Goal: Task Accomplishment & Management: Use online tool/utility

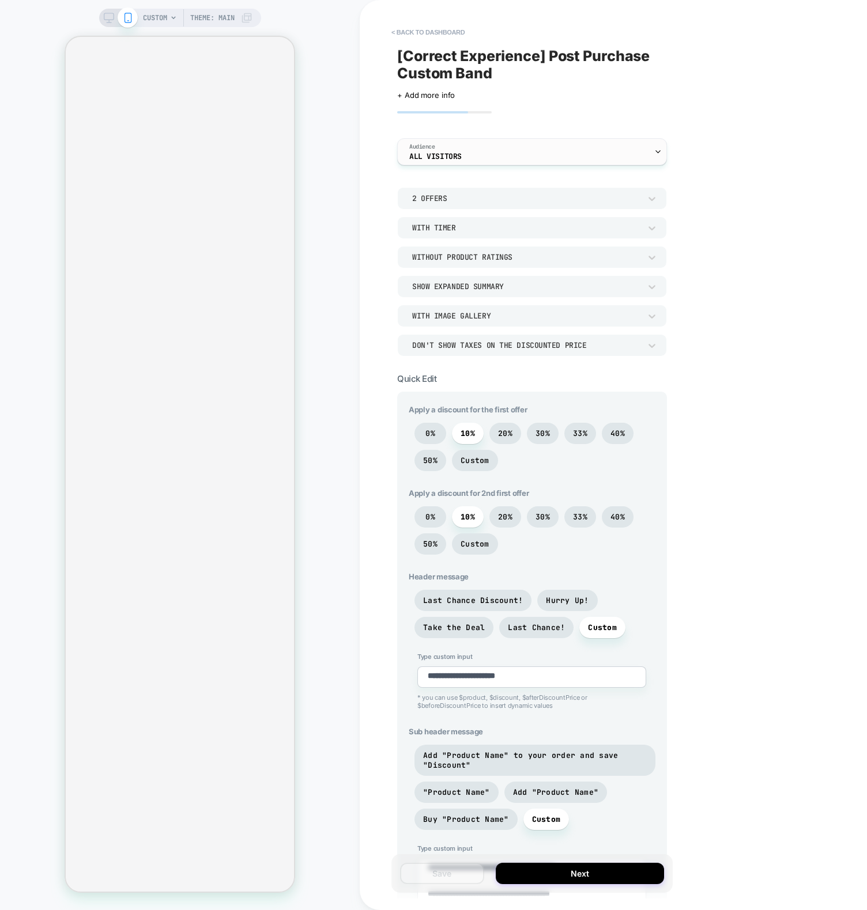
click at [485, 139] on div "Audience All Visitors" at bounding box center [529, 152] width 263 height 26
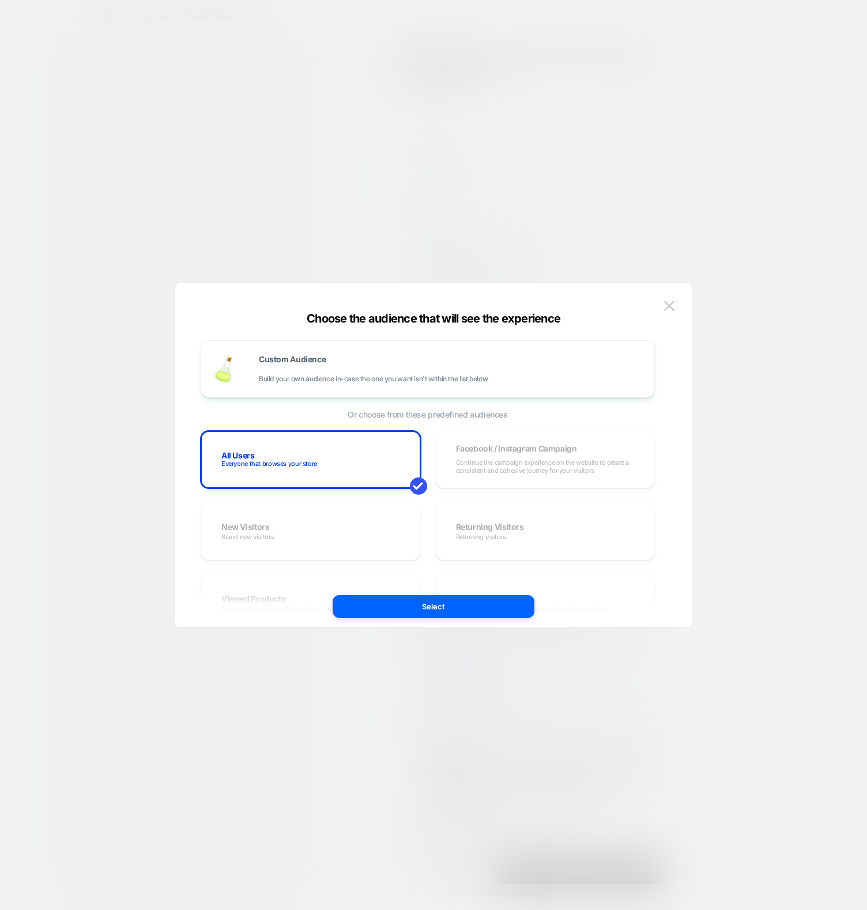
click at [259, 105] on div at bounding box center [433, 455] width 867 height 910
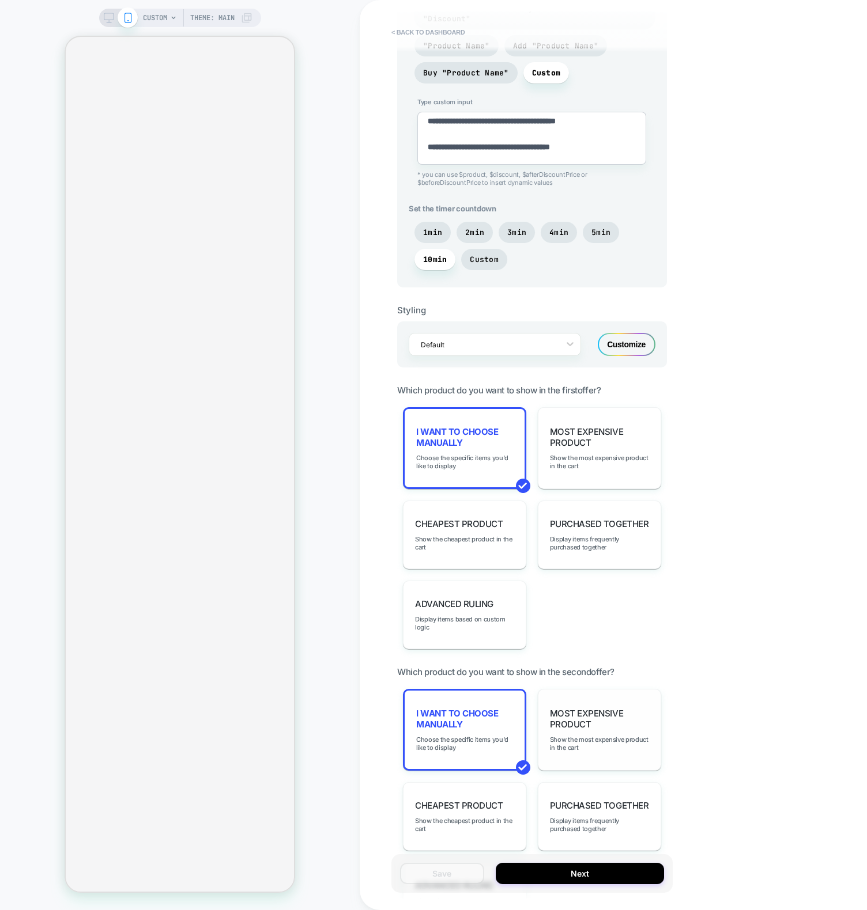
scroll to position [865, 0]
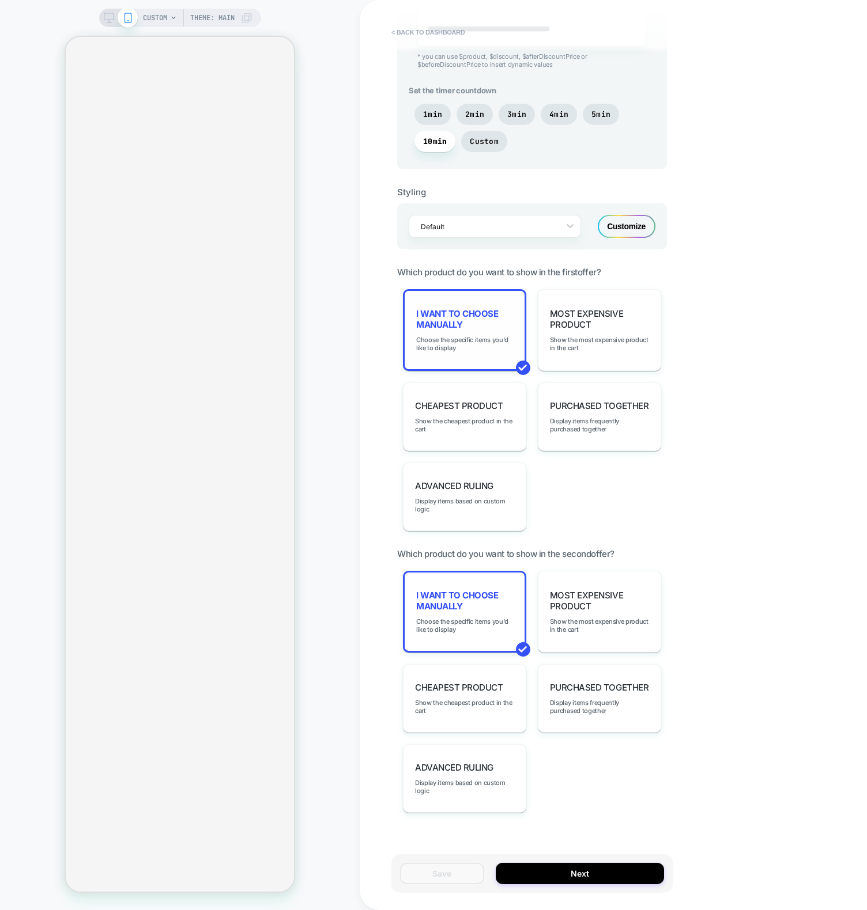
click at [456, 330] on div "I want to choose manually Choose the specific items you'd like to display" at bounding box center [464, 330] width 123 height 82
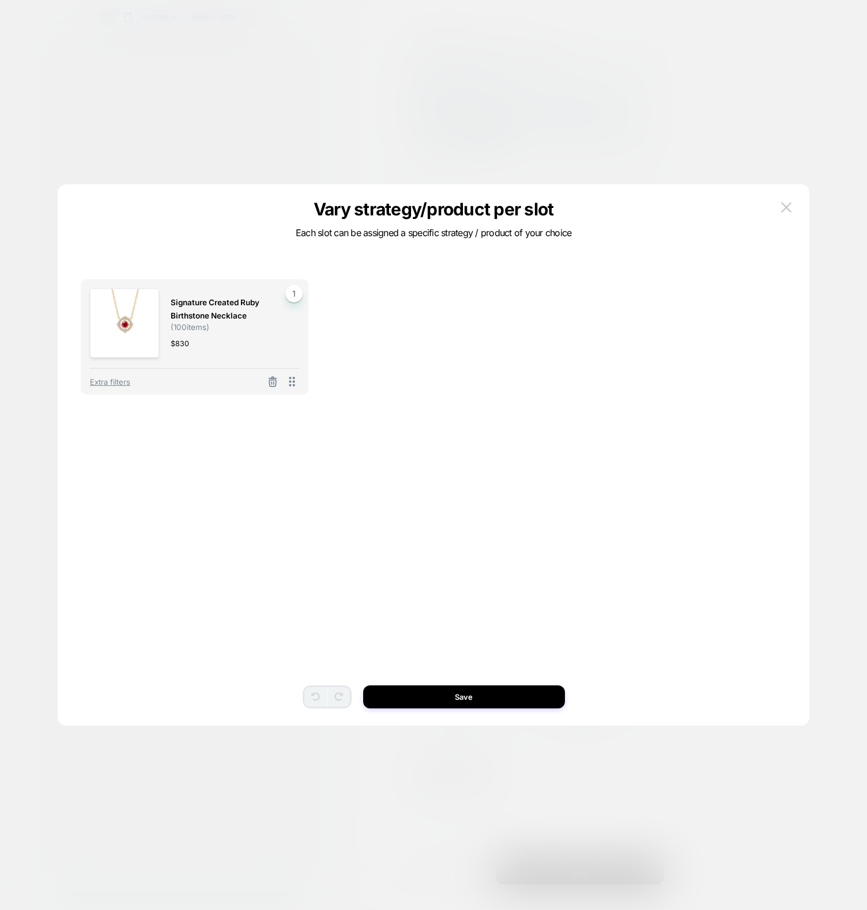
click at [184, 97] on div at bounding box center [433, 455] width 867 height 910
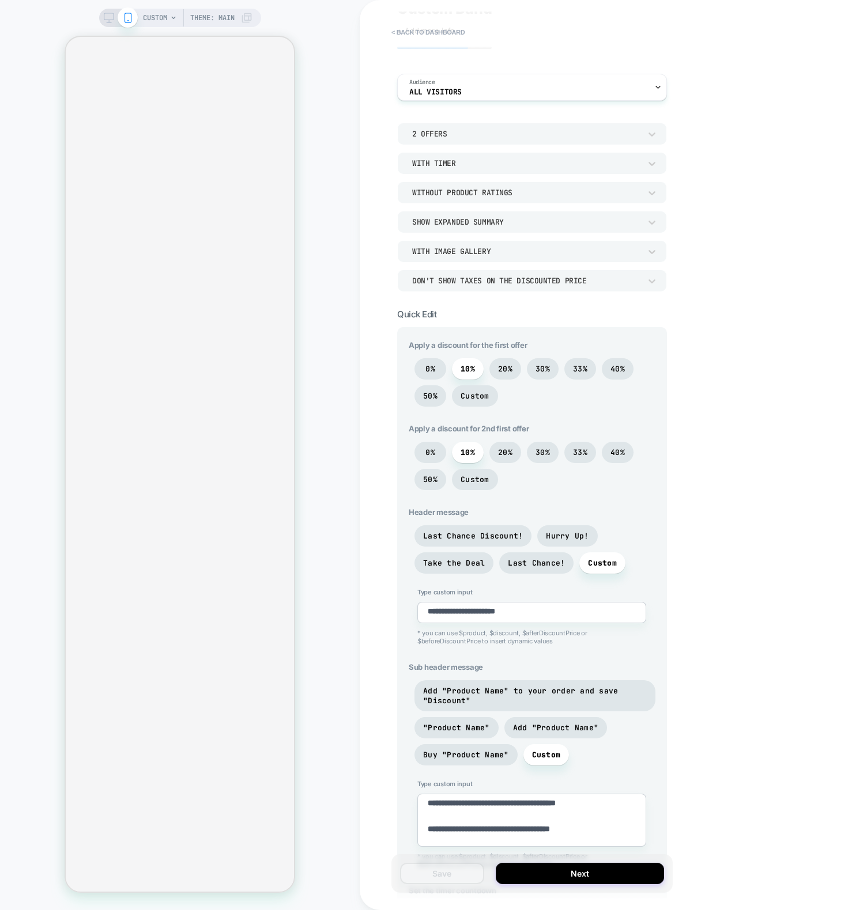
scroll to position [0, 0]
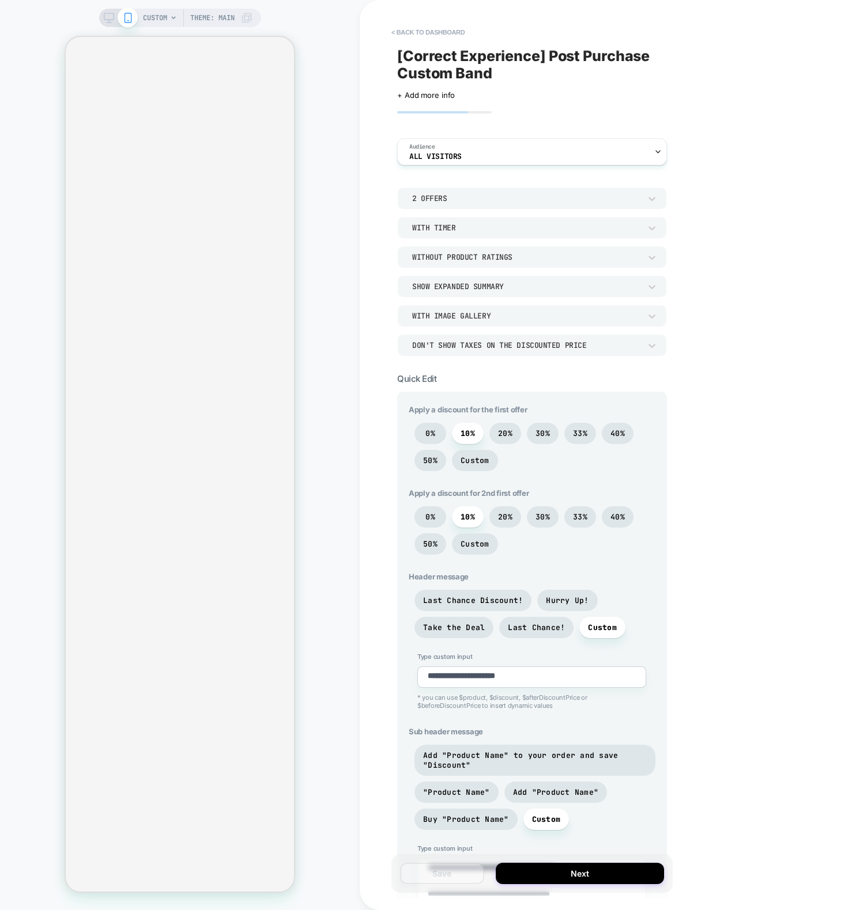
click at [762, 494] on div "**********" at bounding box center [613, 455] width 507 height 910
click at [577, 866] on button "Next" at bounding box center [580, 873] width 168 height 21
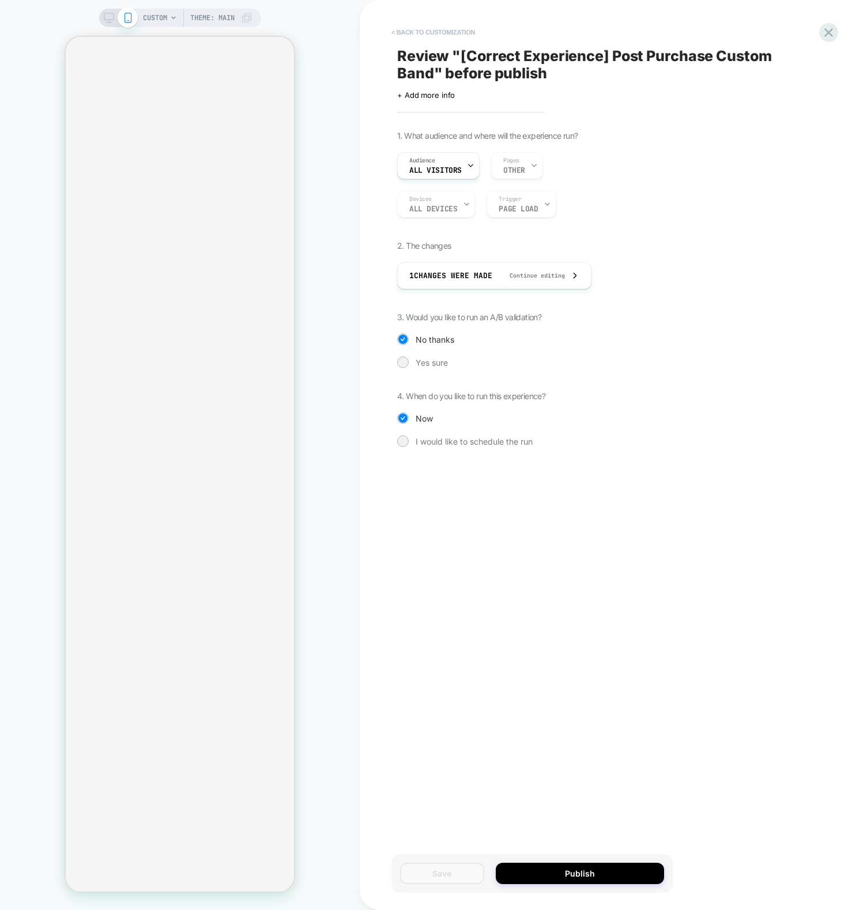
click at [440, 25] on button "< Back to customization" at bounding box center [433, 32] width 95 height 18
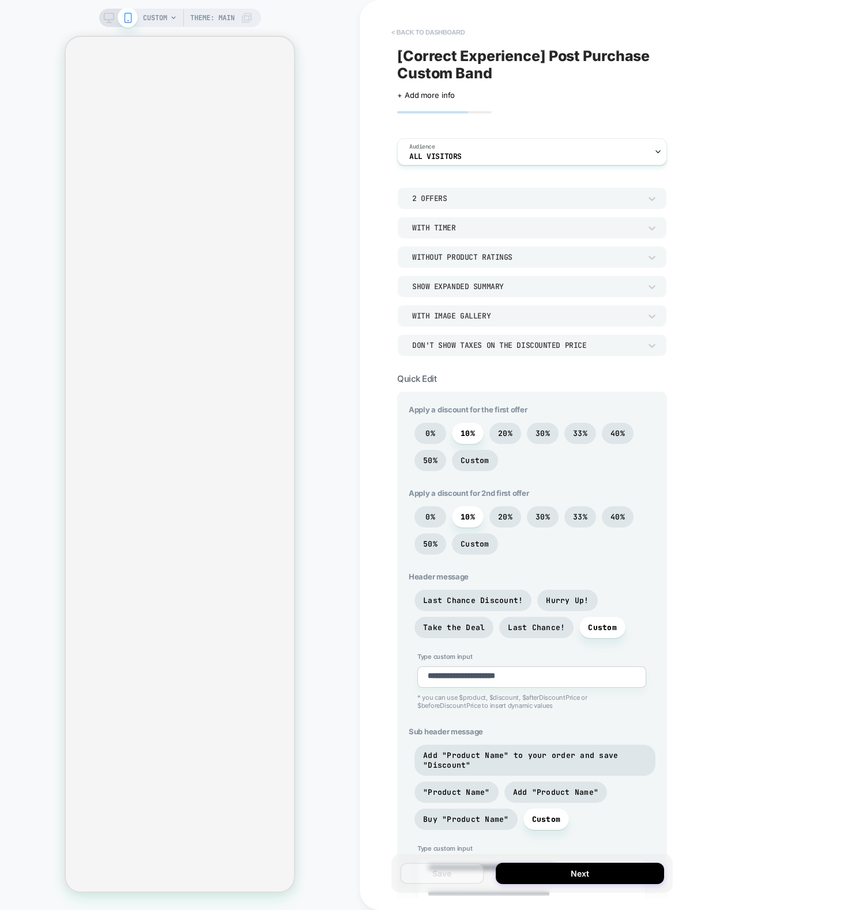
click at [446, 27] on button "< back to dashboard" at bounding box center [428, 32] width 85 height 18
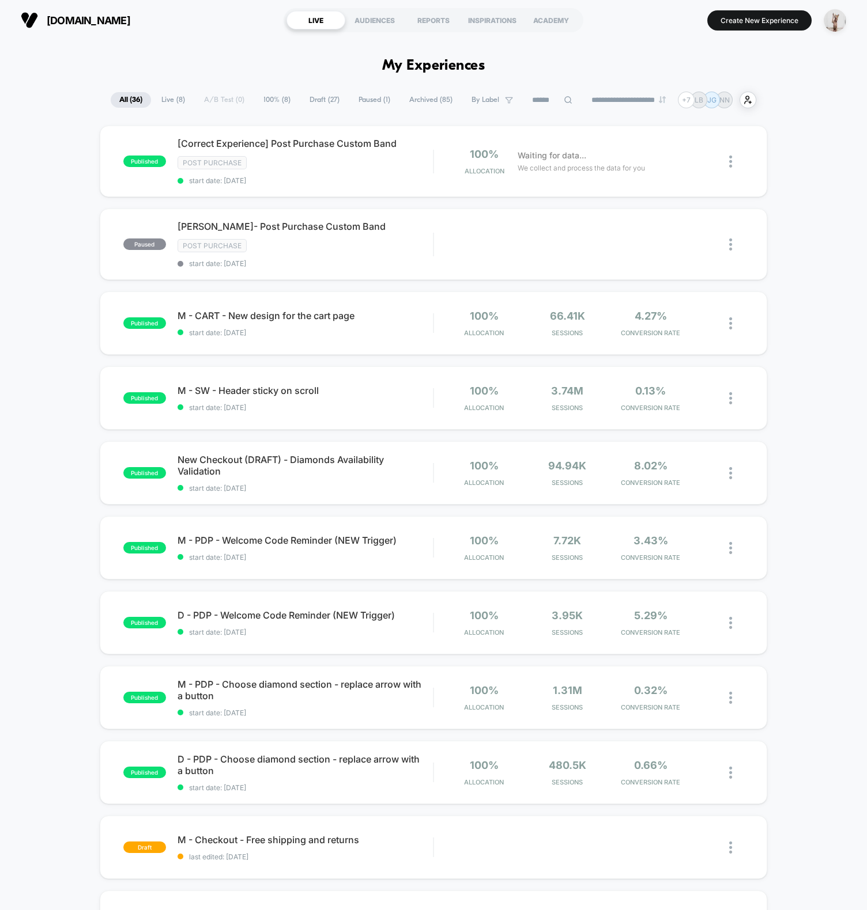
click at [193, 24] on section "withclarity.com" at bounding box center [146, 20] width 258 height 29
click at [368, 174] on div "[Correct Experience] Post Purchase Custom Band Click to edit experience details…" at bounding box center [304, 161] width 255 height 47
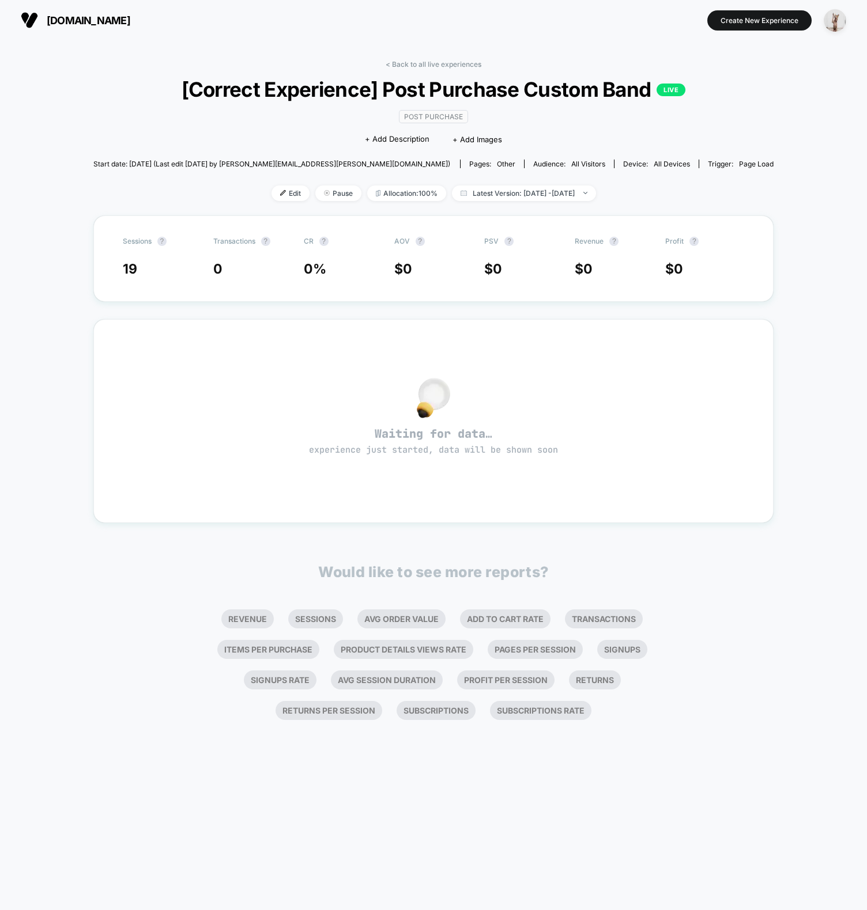
click at [132, 224] on div "< Back to all live experiences [Correct Experience] Post Purchase Custom Band L…" at bounding box center [433, 475] width 867 height 870
click at [135, 198] on div "< Back to all live experiences [Correct Experience] Post Purchase Custom Band L…" at bounding box center [433, 475] width 867 height 870
click at [104, 329] on div "< Back to all live experiences [Correct Experience] Post Purchase Custom Band L…" at bounding box center [433, 475] width 867 height 870
click at [534, 186] on span "Latest Version: Sep 12, 2025 - Sep 21, 2025" at bounding box center [524, 194] width 144 height 16
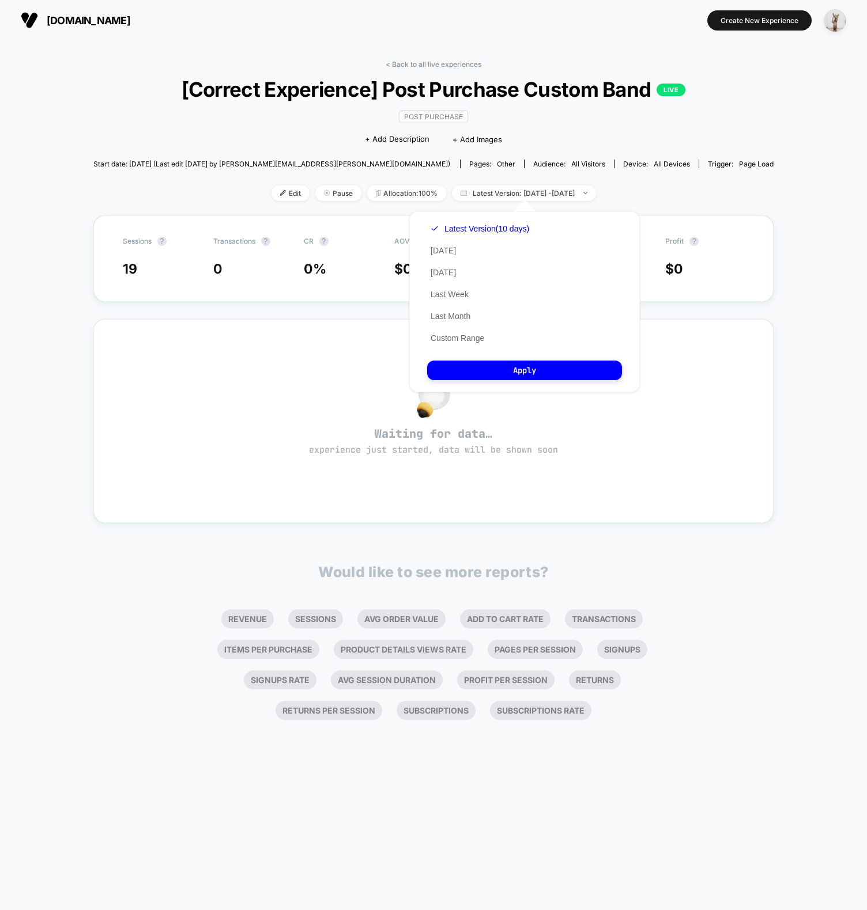
click at [86, 199] on div "< Back to all live experiences [Correct Experience] Post Purchase Custom Band L…" at bounding box center [433, 475] width 867 height 870
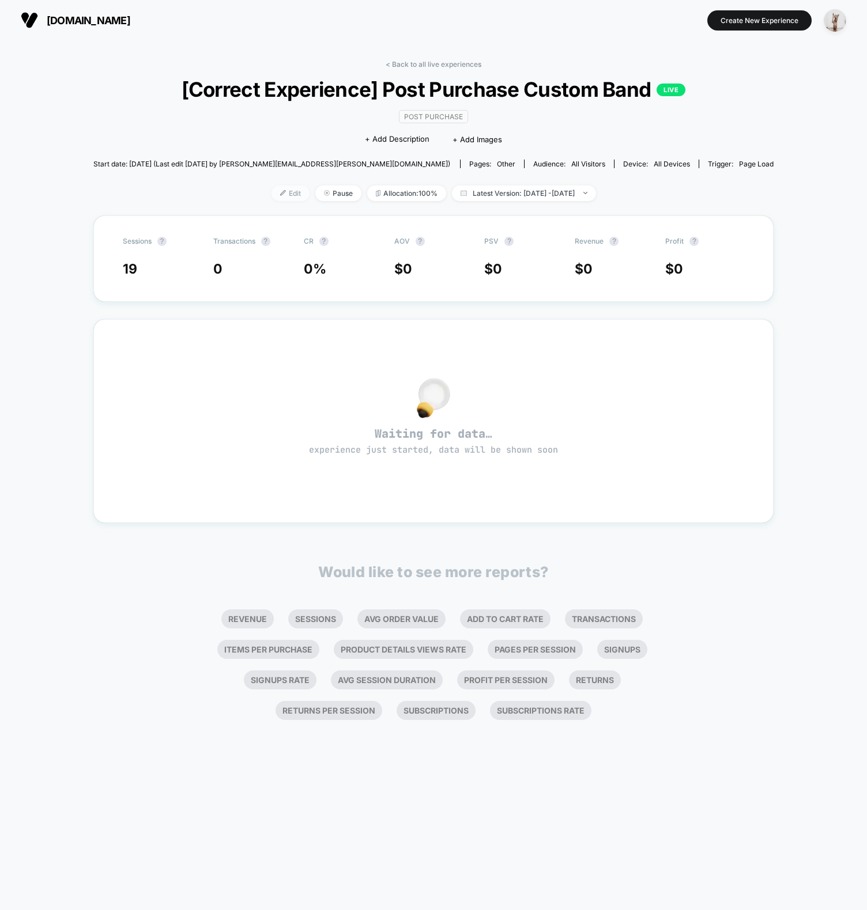
click at [271, 190] on span "Edit" at bounding box center [290, 194] width 38 height 16
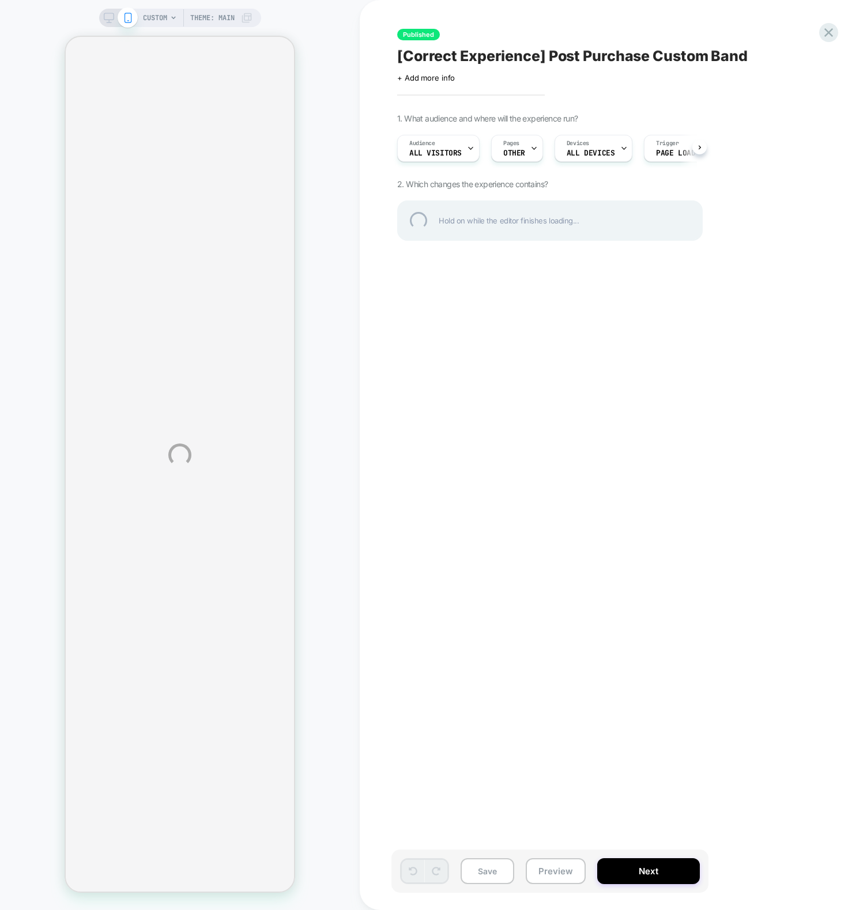
type textarea "*"
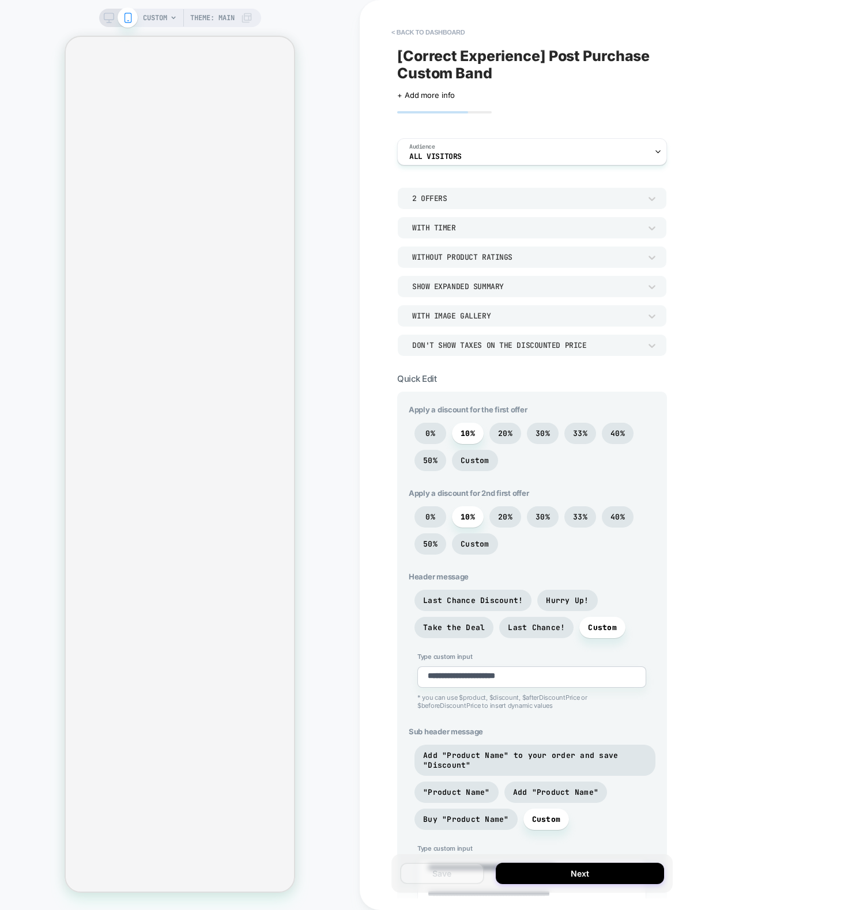
click at [377, 202] on div "**********" at bounding box center [613, 455] width 507 height 910
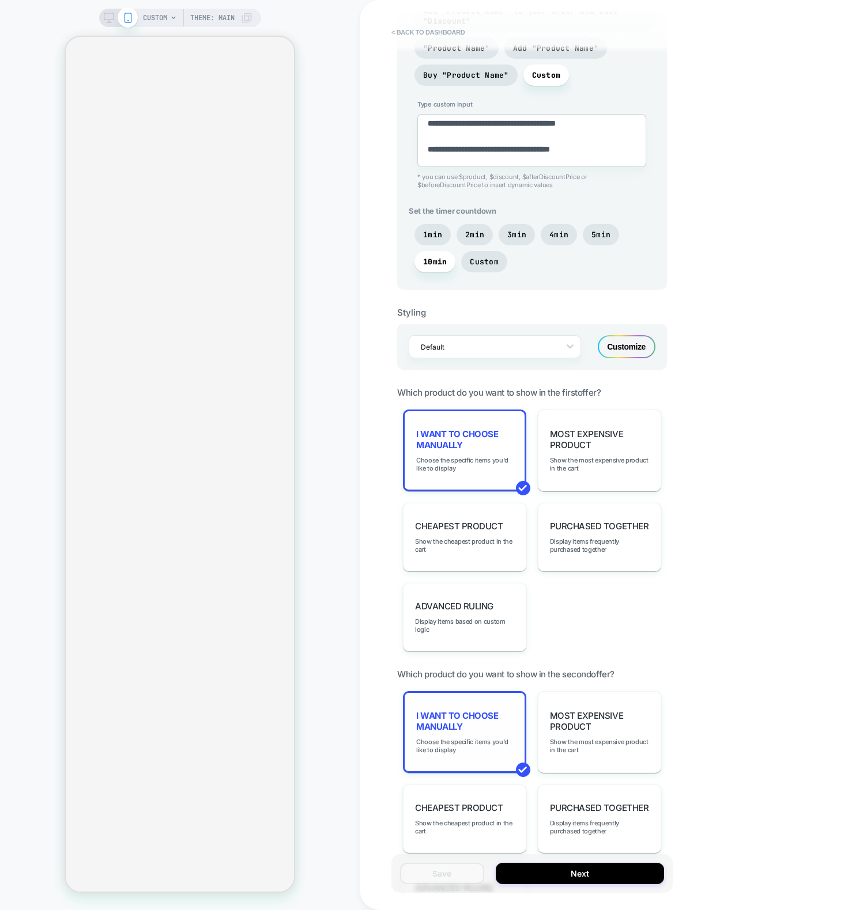
scroll to position [798, 0]
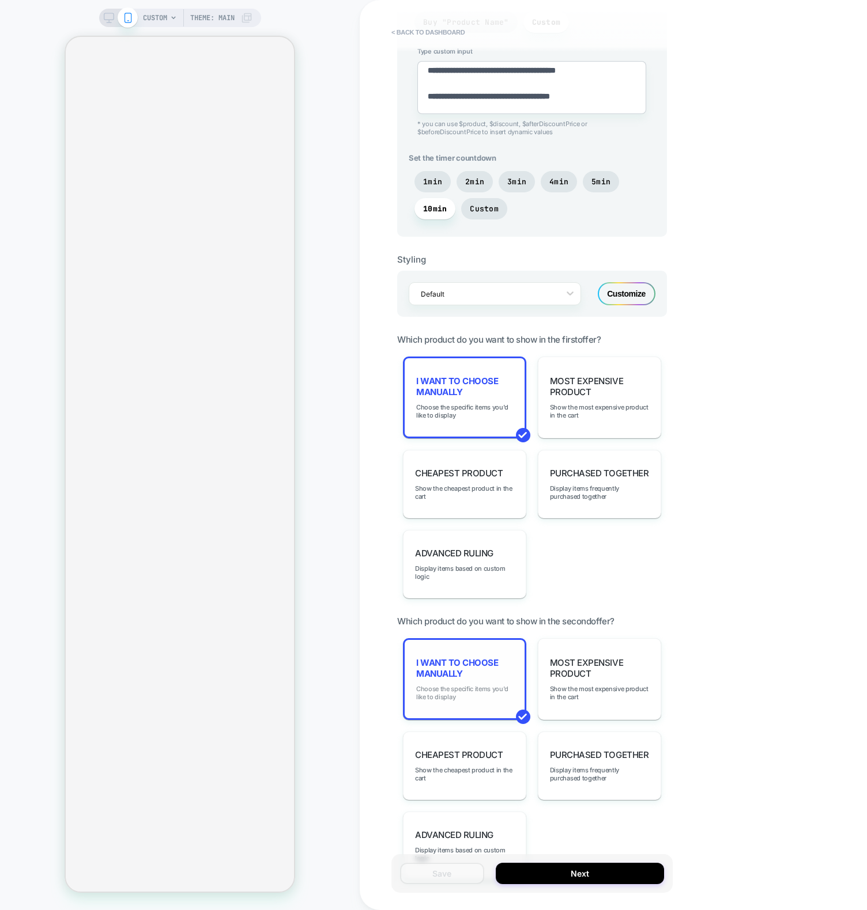
click at [446, 685] on span "Choose the specific items you'd like to display" at bounding box center [464, 693] width 97 height 16
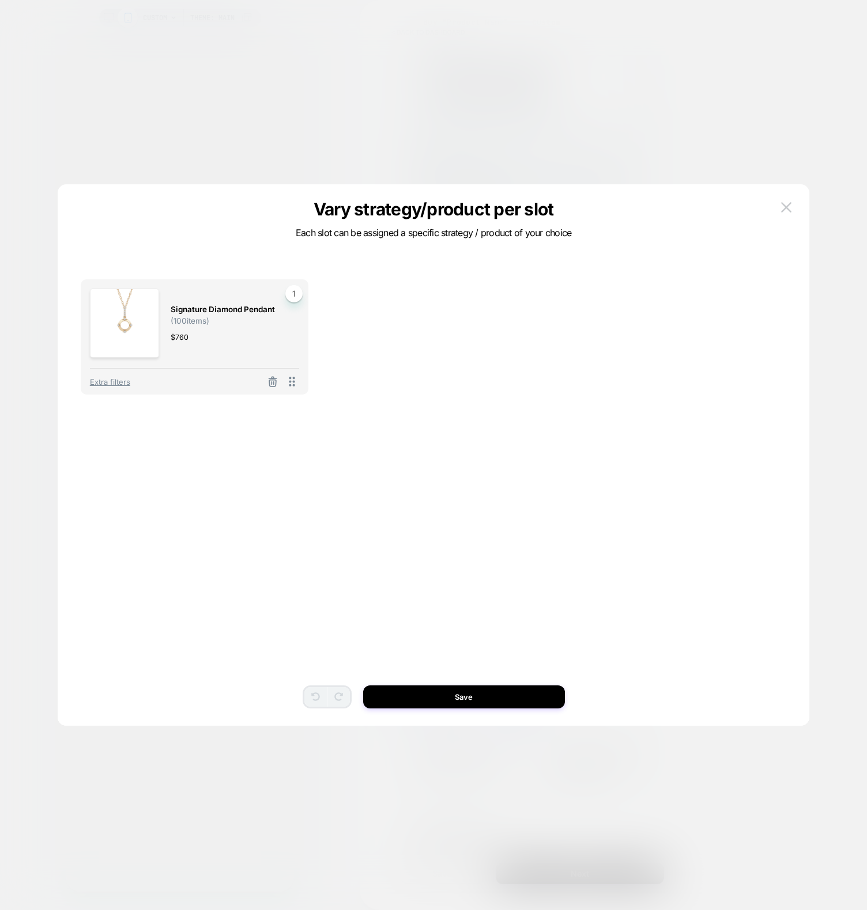
drag, startPoint x: 428, startPoint y: 807, endPoint x: 429, endPoint y: 798, distance: 9.3
click at [428, 807] on div at bounding box center [433, 455] width 867 height 910
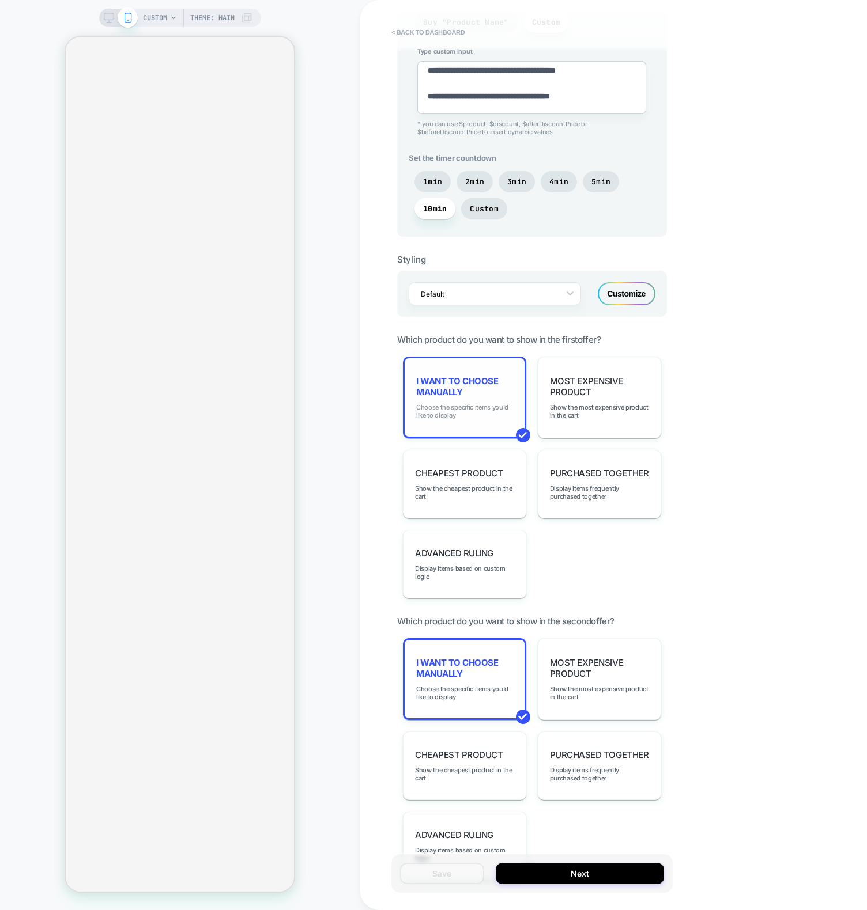
click at [464, 411] on span "Choose the specific items you'd like to display" at bounding box center [464, 411] width 97 height 16
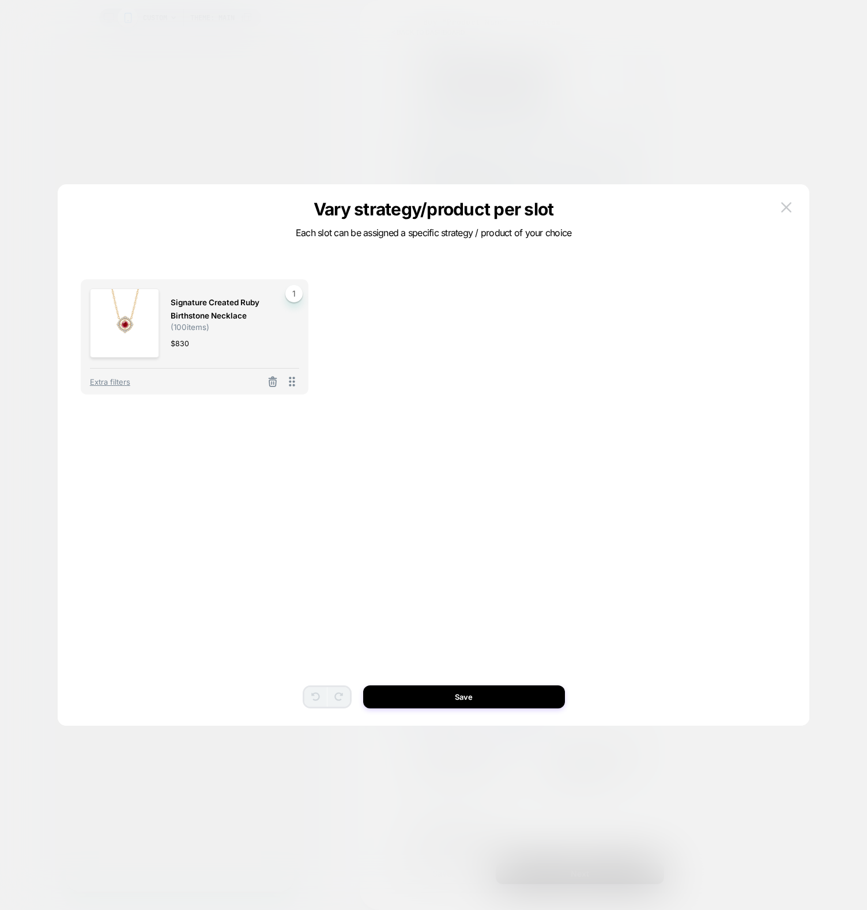
drag, startPoint x: 492, startPoint y: 800, endPoint x: 492, endPoint y: 794, distance: 6.3
click at [492, 800] on div at bounding box center [433, 455] width 867 height 910
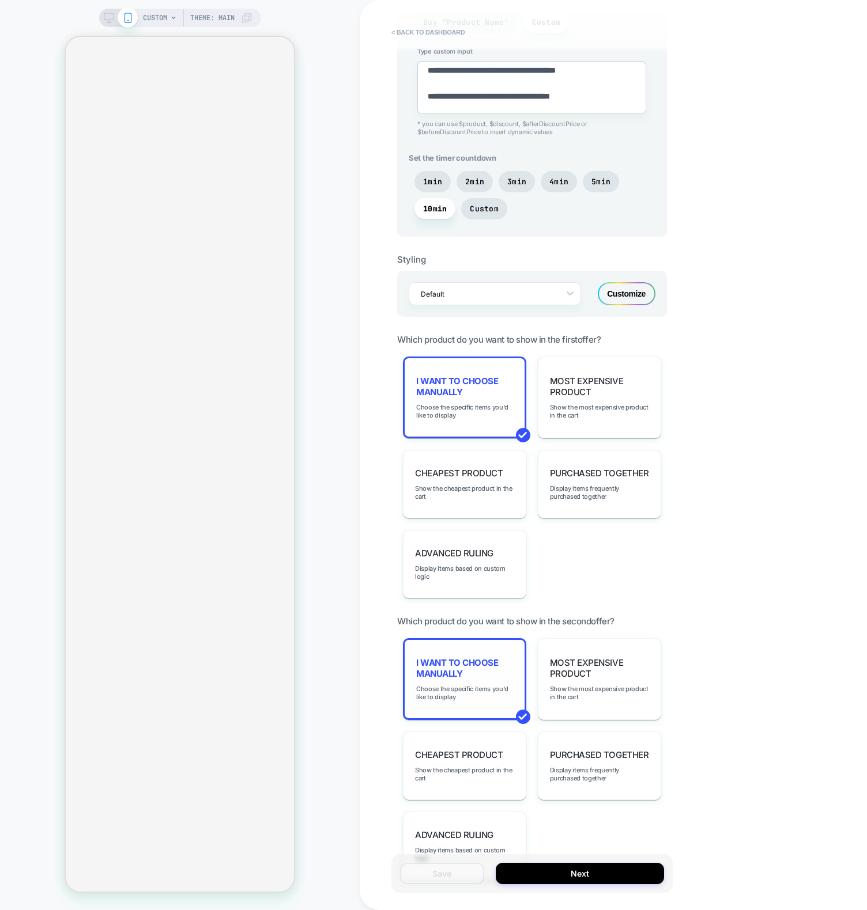
click at [477, 660] on span "I want to choose manually" at bounding box center [464, 668] width 97 height 22
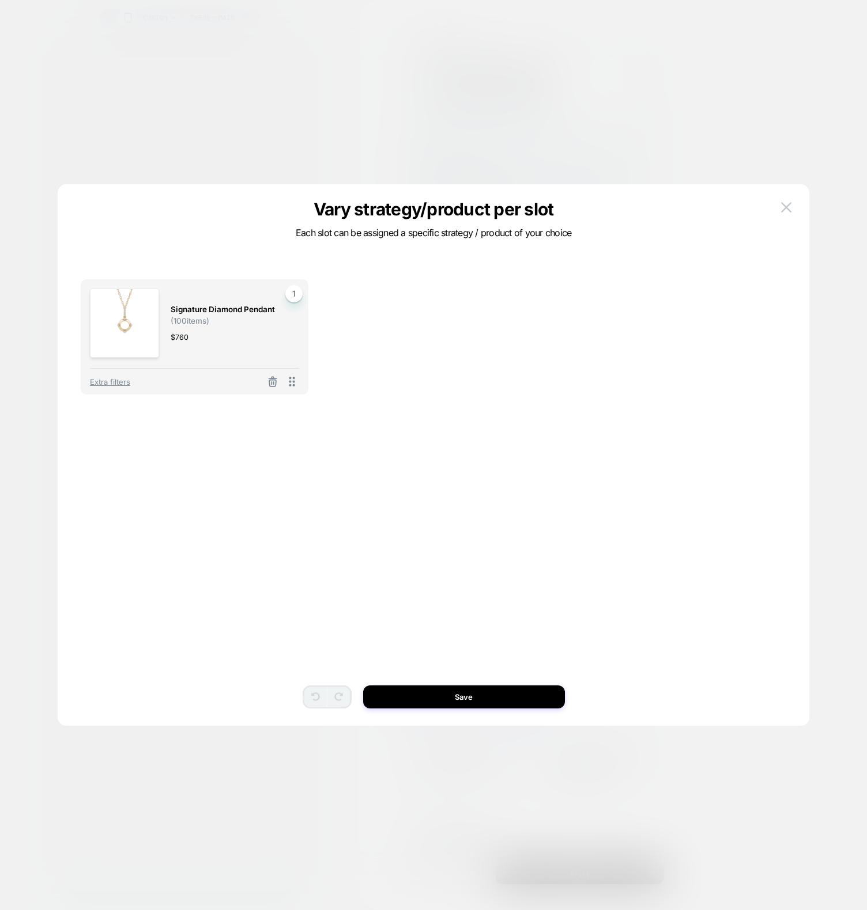
click at [596, 813] on div at bounding box center [433, 455] width 867 height 910
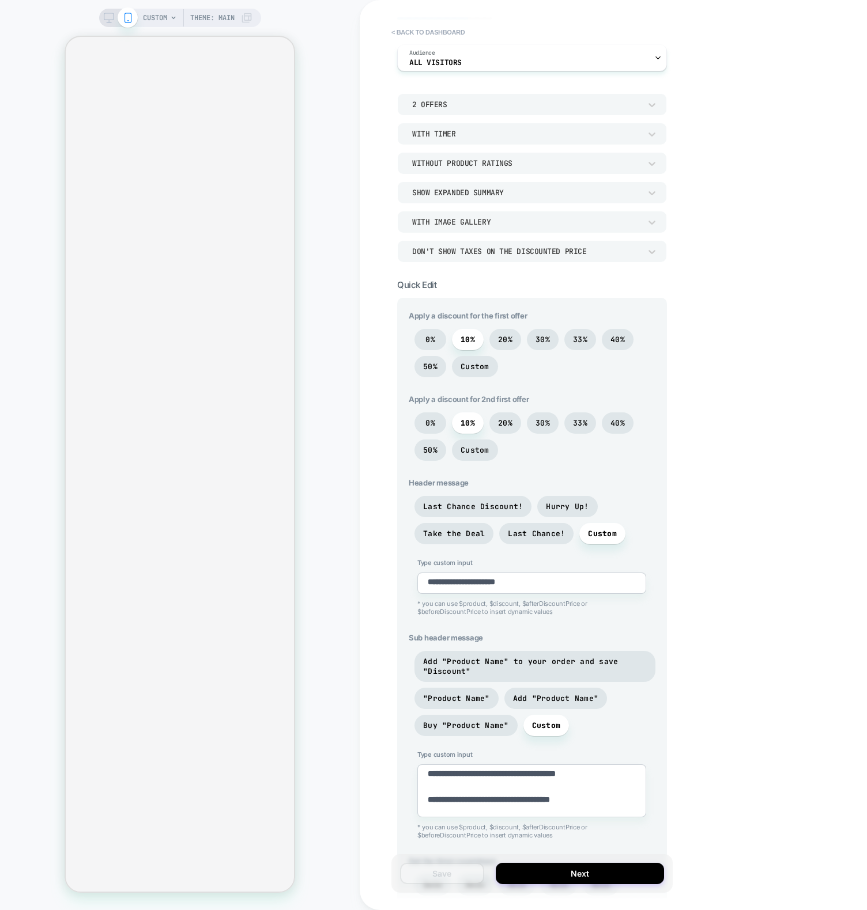
scroll to position [0, 0]
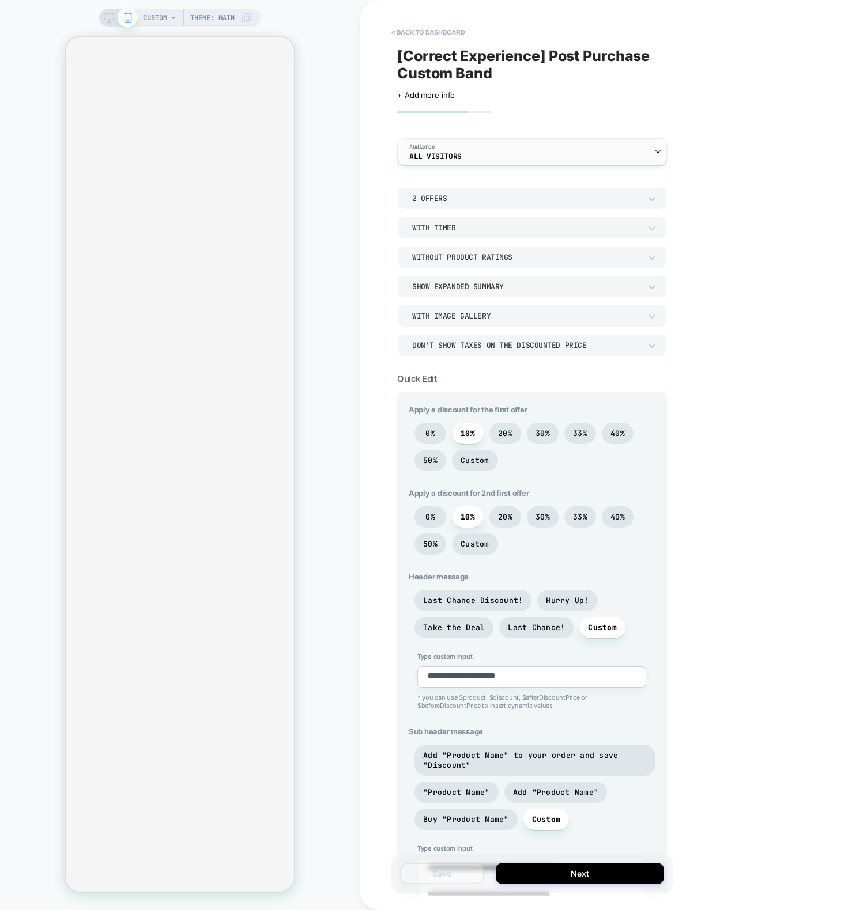
click at [475, 138] on div "Audience All Visitors" at bounding box center [532, 151] width 270 height 27
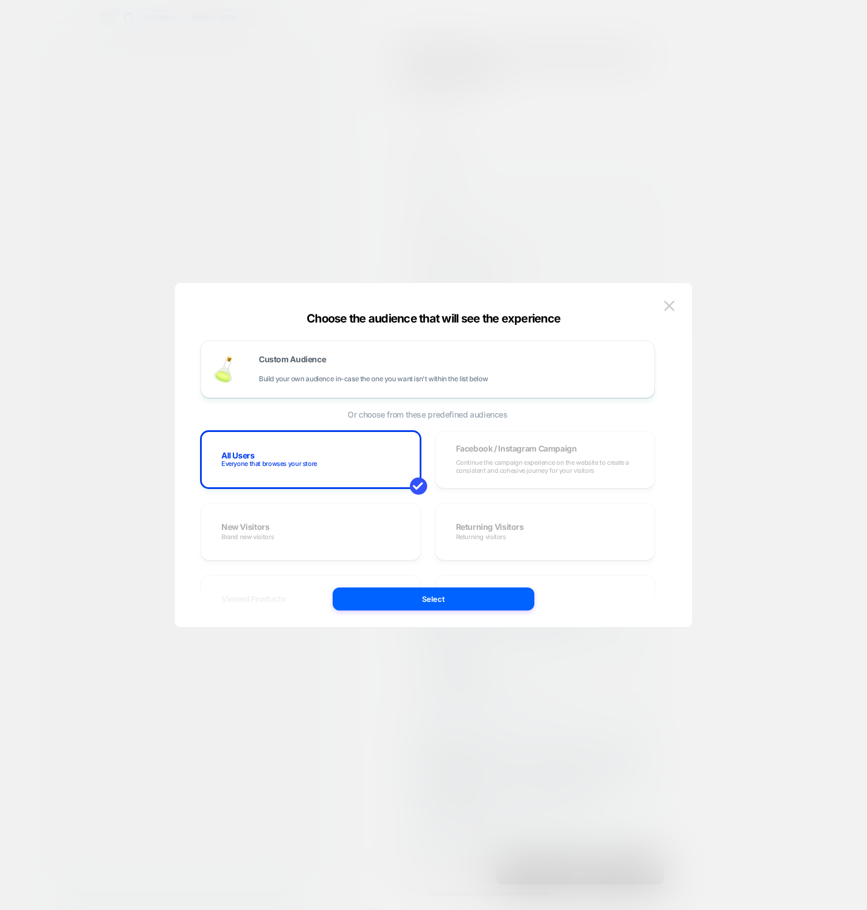
click at [329, 121] on div at bounding box center [433, 455] width 867 height 910
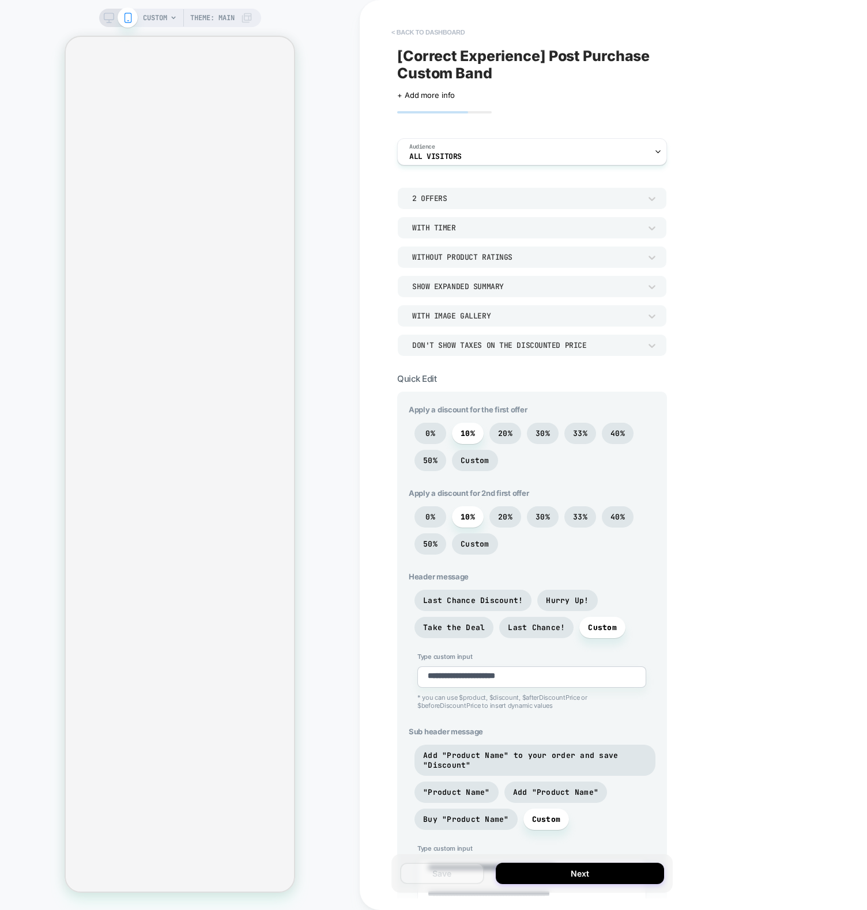
click at [404, 31] on button "< back to dashboard" at bounding box center [428, 32] width 85 height 18
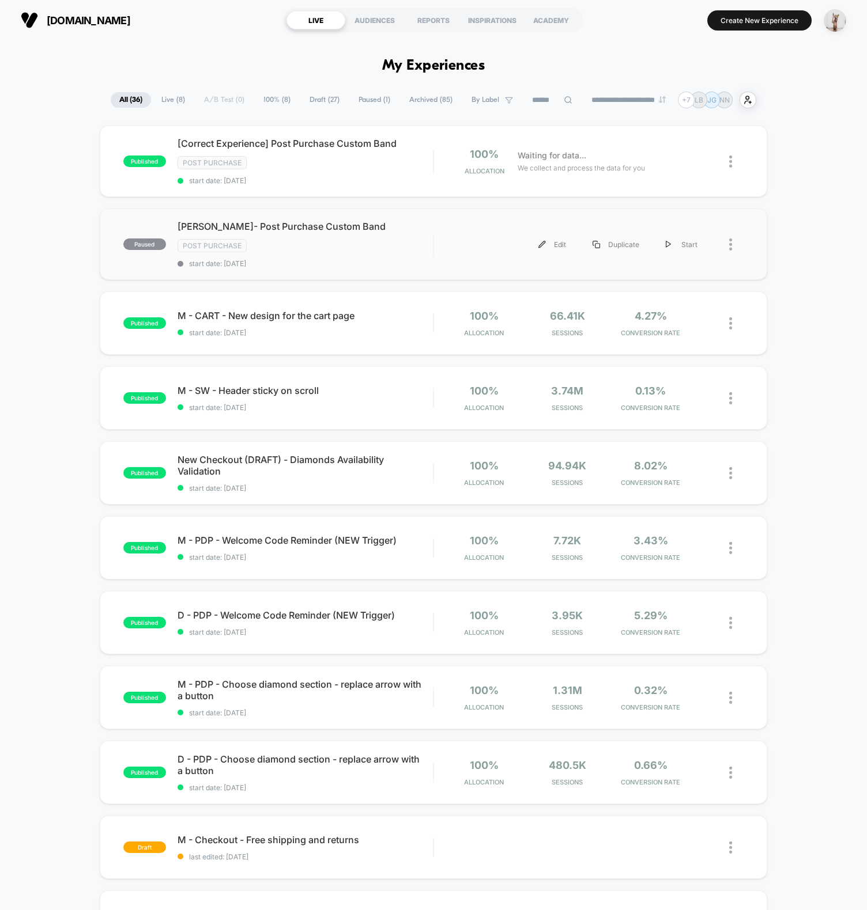
click at [241, 267] on div "paused Shravan- Post Purchase Custom Band Post Purchase start date: 8/11/2025 E…" at bounding box center [433, 244] width 667 height 71
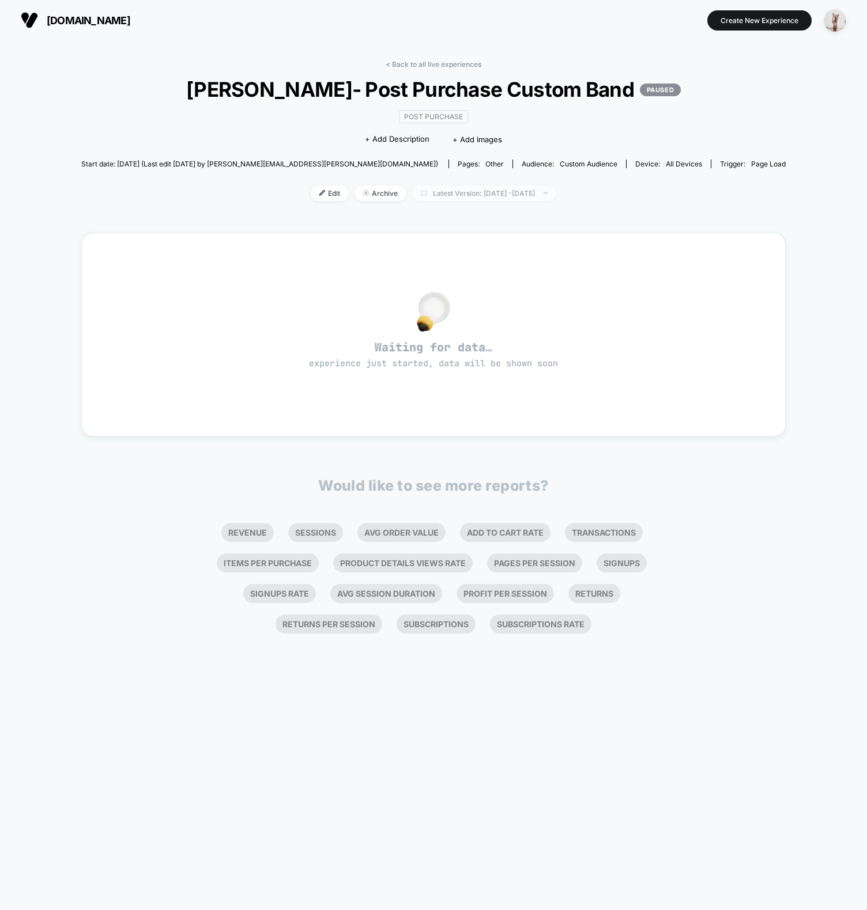
click at [451, 187] on span "Latest Version: Aug 11, 2025 - Sep 21, 2025" at bounding box center [484, 194] width 144 height 16
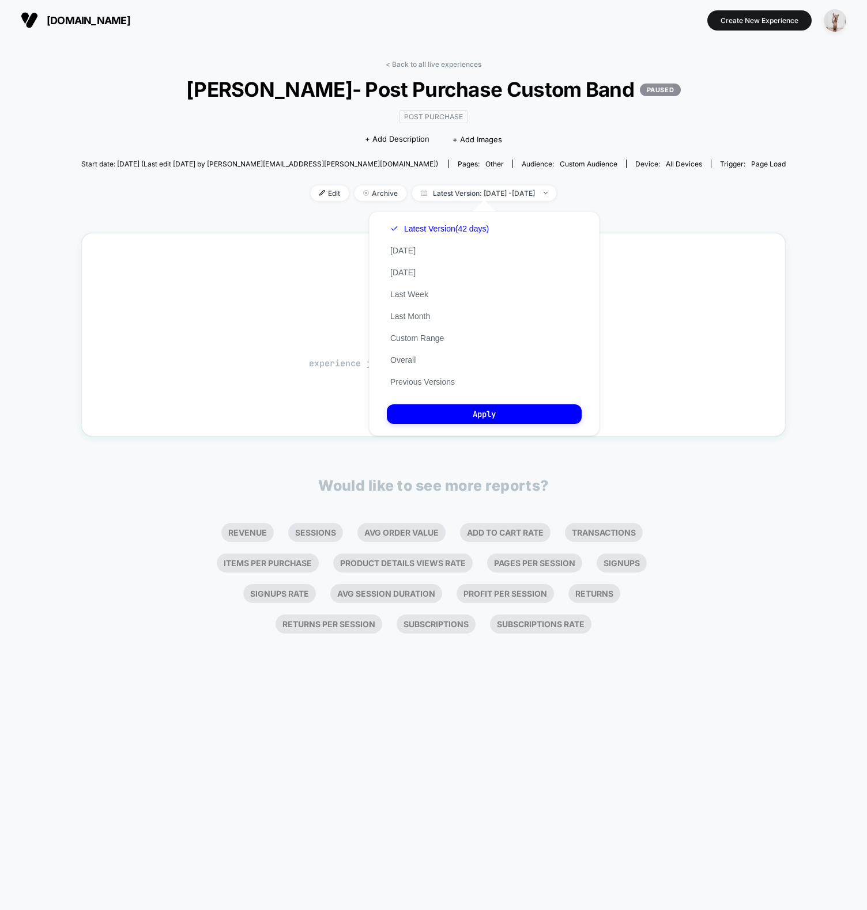
click at [399, 379] on button "Previous Versions" at bounding box center [422, 382] width 71 height 10
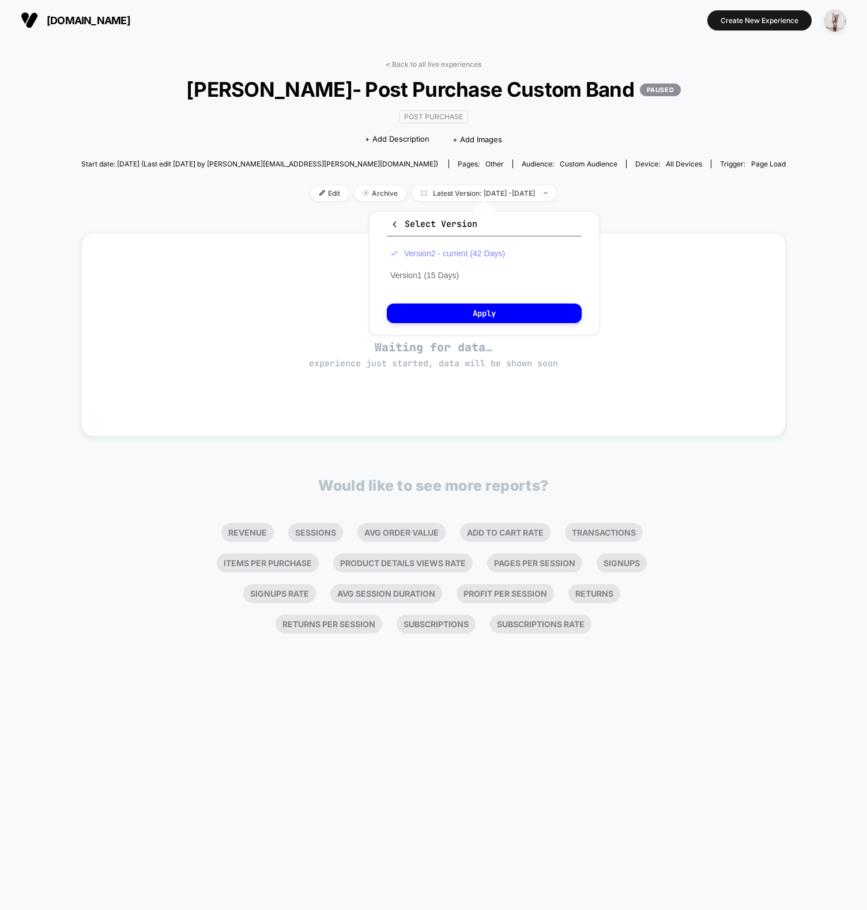
click at [441, 256] on button "Version 2 - current (42 Days)" at bounding box center [448, 253] width 122 height 10
click at [444, 307] on button "Apply" at bounding box center [484, 314] width 195 height 20
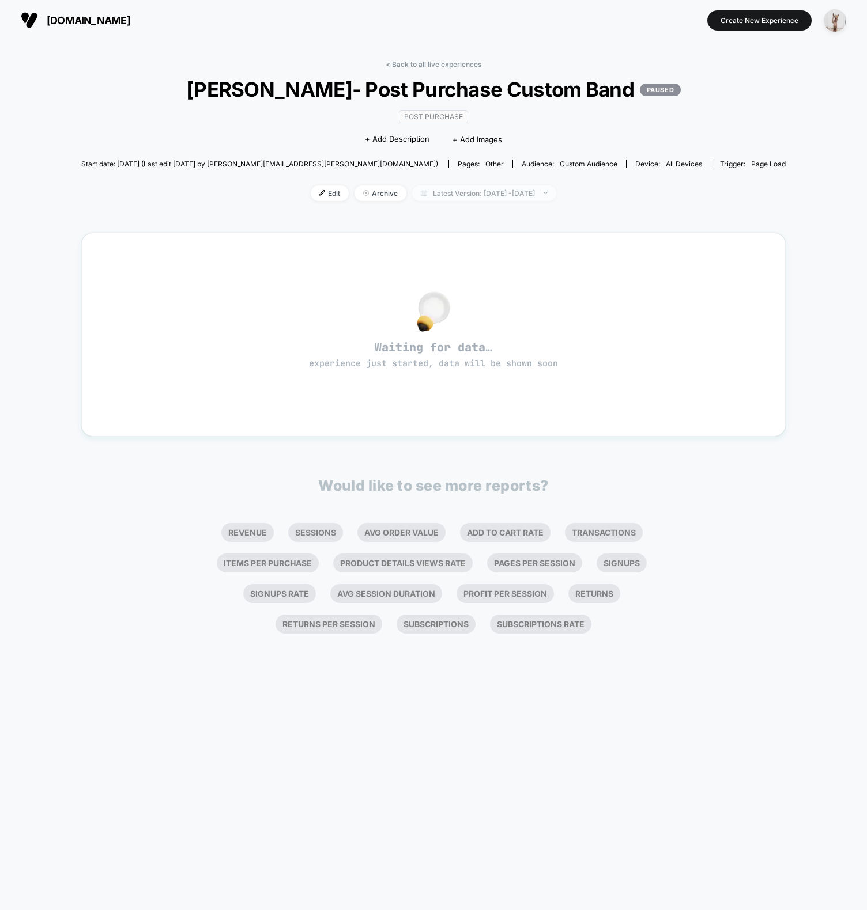
click at [459, 190] on span "Latest Version: Aug 11, 2025 - Sep 21, 2025" at bounding box center [484, 194] width 144 height 16
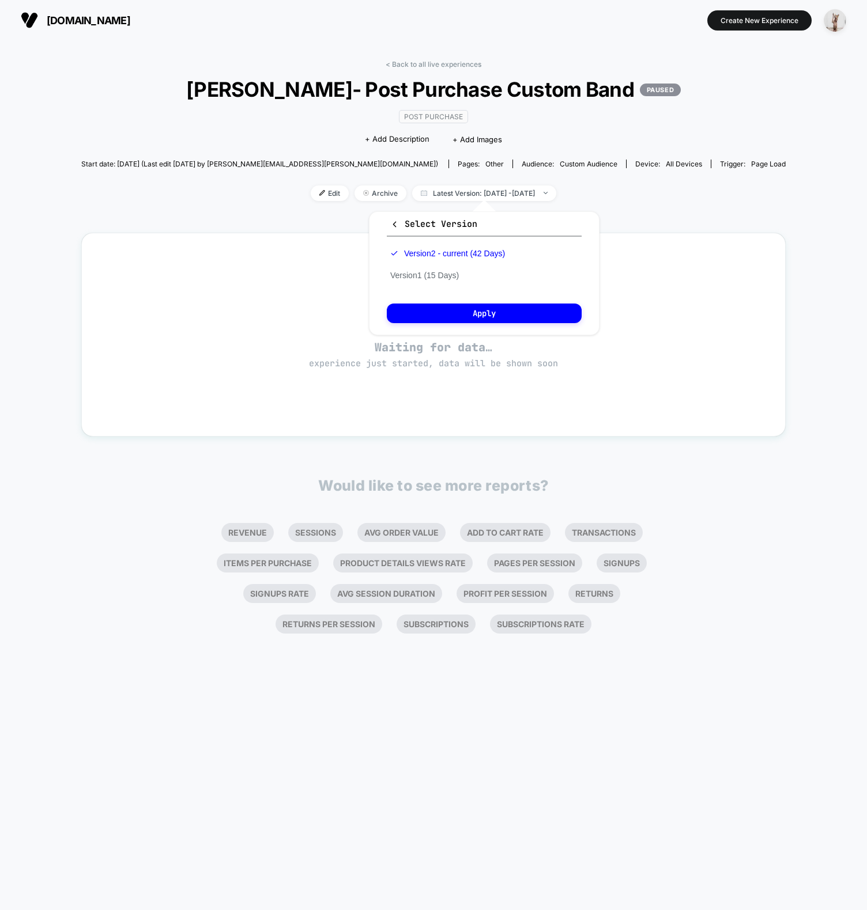
drag, startPoint x: 436, startPoint y: 270, endPoint x: 438, endPoint y: 282, distance: 12.3
click at [436, 270] on button "Version 1 (15 Days)" at bounding box center [424, 275] width 75 height 10
click at [437, 312] on button "Apply" at bounding box center [484, 314] width 195 height 20
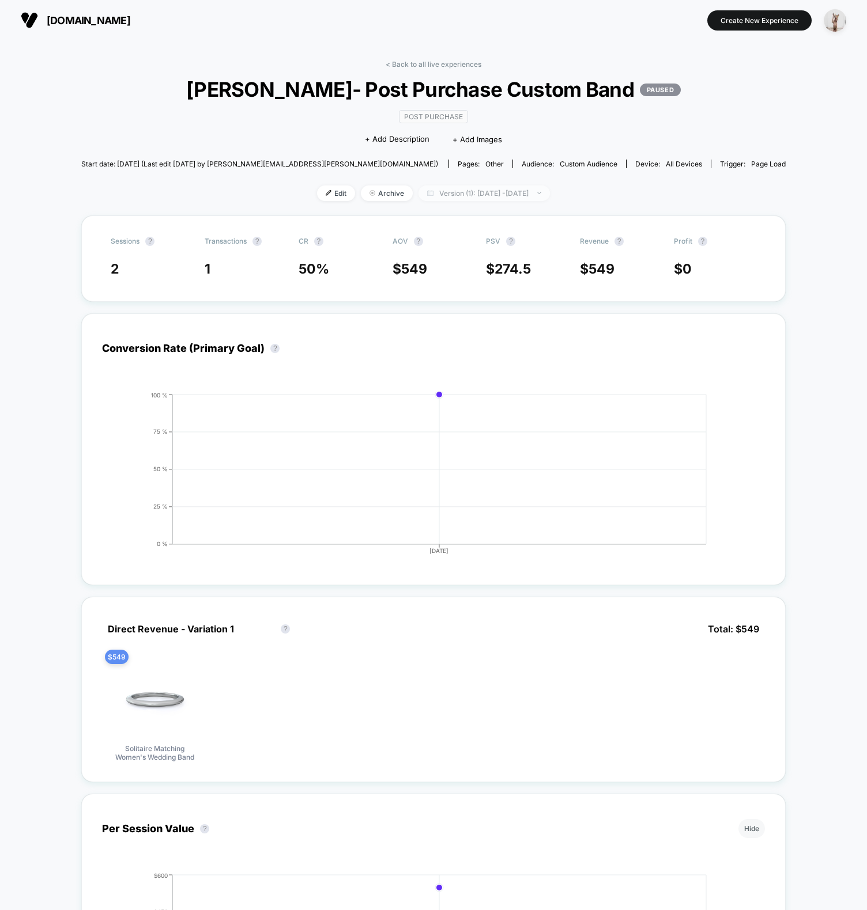
click at [446, 194] on span "Version (1): Apr 24, 2025 - May 8, 2025" at bounding box center [483, 194] width 131 height 16
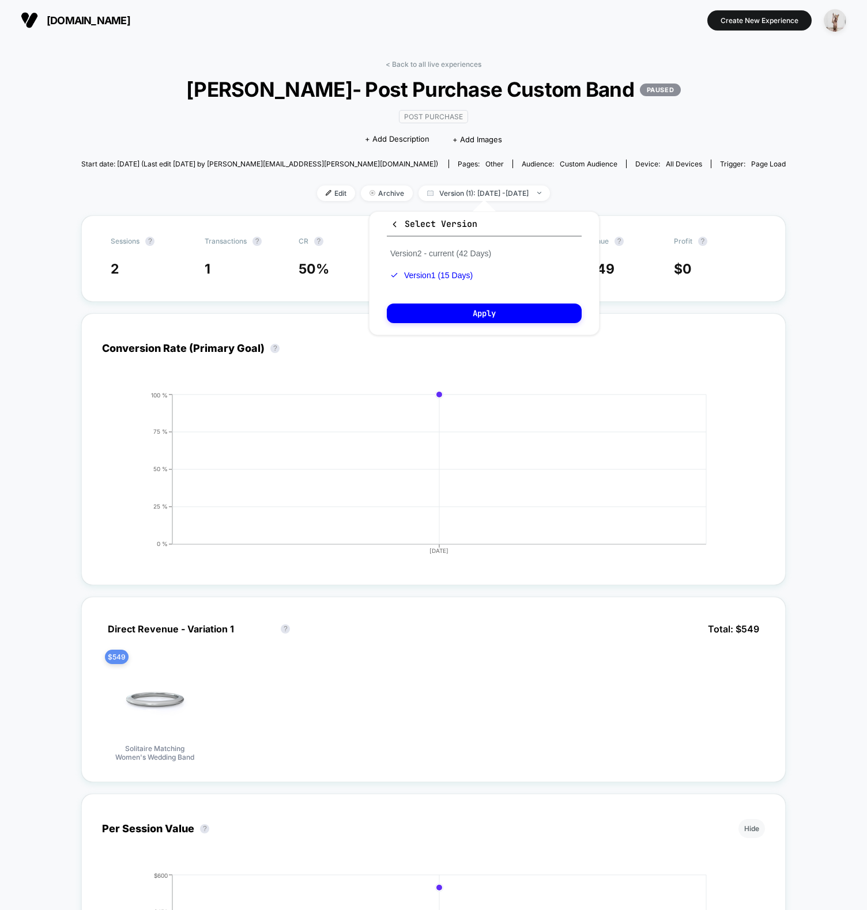
drag, startPoint x: 452, startPoint y: 257, endPoint x: 449, endPoint y: 269, distance: 12.3
click at [451, 257] on button "Version 2 - current (42 Days)" at bounding box center [441, 253] width 108 height 10
click at [440, 306] on button "Apply" at bounding box center [484, 314] width 195 height 20
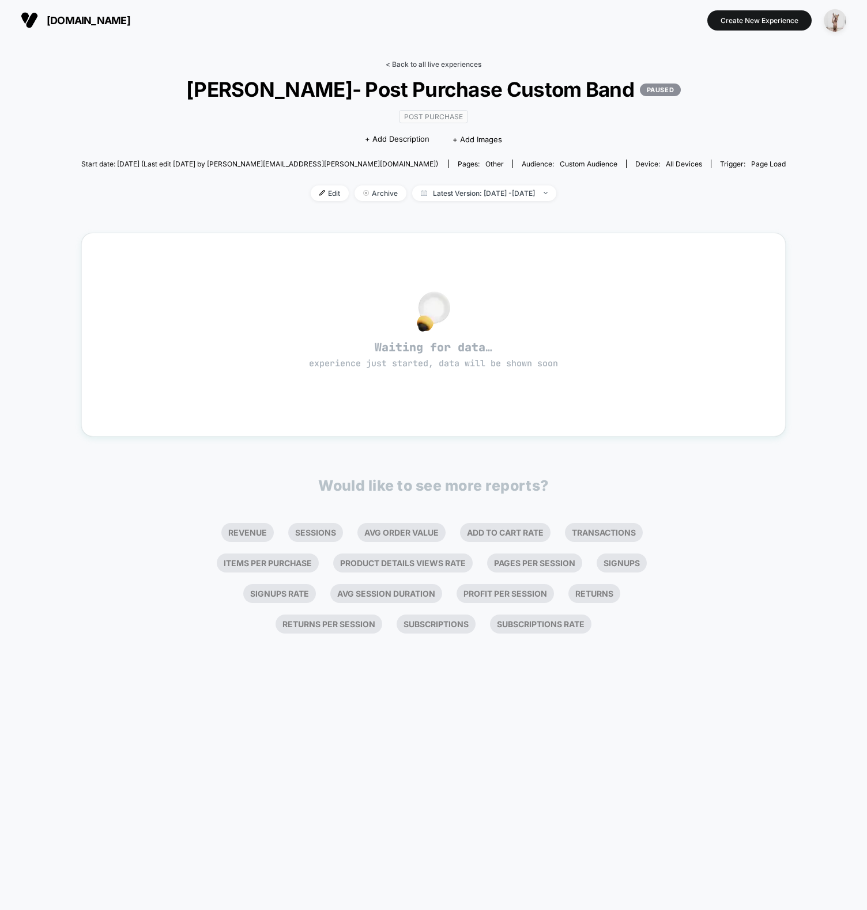
click at [437, 61] on link "< Back to all live experiences" at bounding box center [434, 64] width 96 height 9
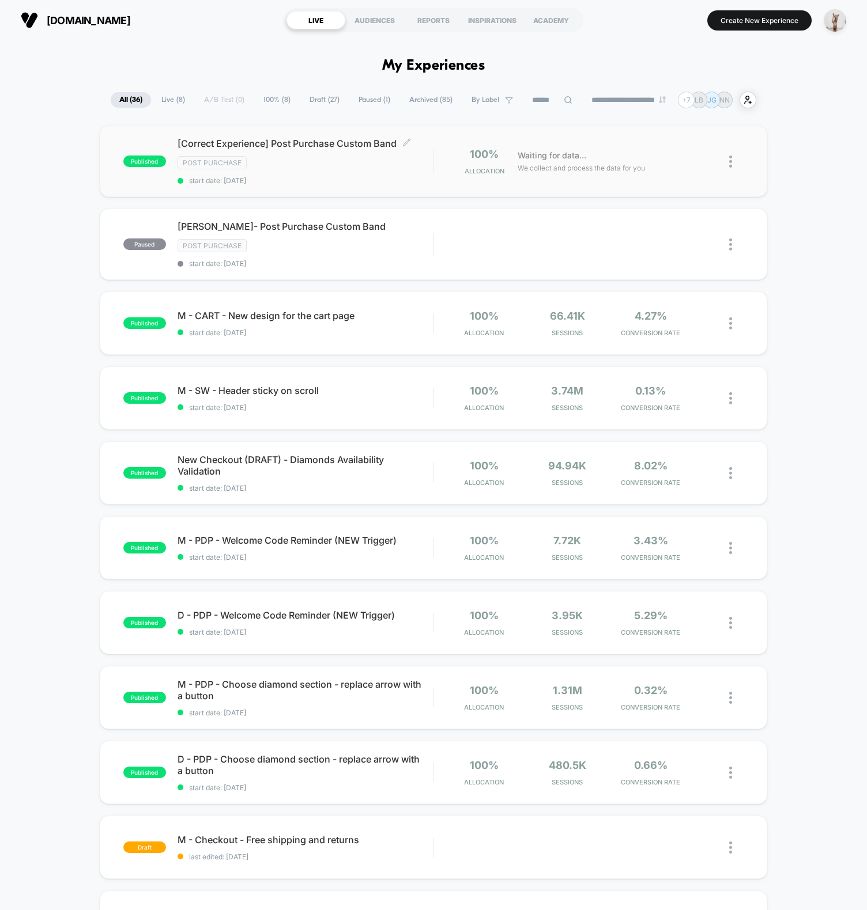
click at [315, 163] on div "Post Purchase" at bounding box center [304, 162] width 255 height 13
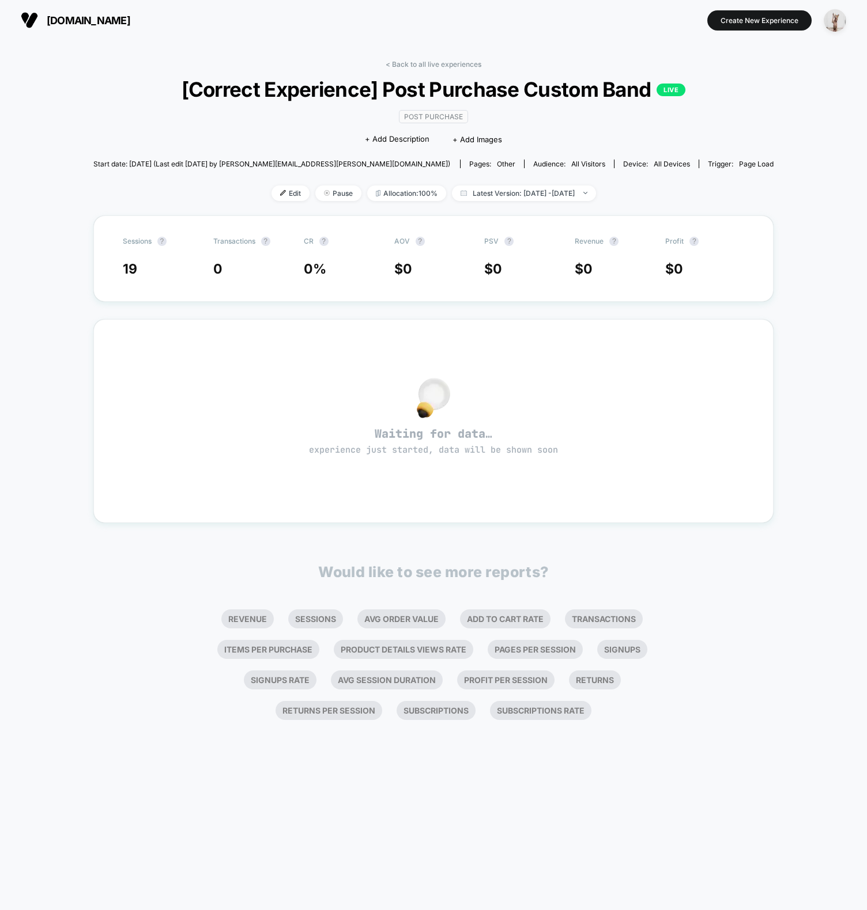
click at [430, 56] on div "< Back to all live experiences [Correct Experience] Post Purchase Custom Band L…" at bounding box center [433, 389] width 681 height 674
click at [426, 61] on link "< Back to all live experiences" at bounding box center [434, 64] width 96 height 9
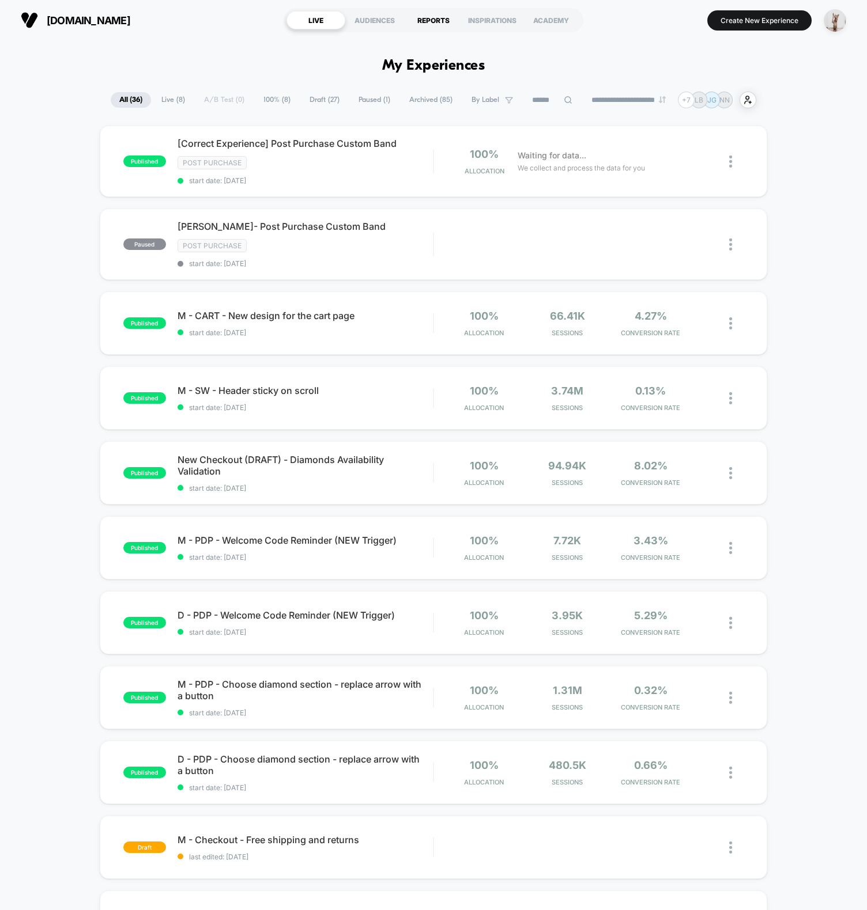
click at [421, 20] on div "REPORTS" at bounding box center [433, 20] width 59 height 18
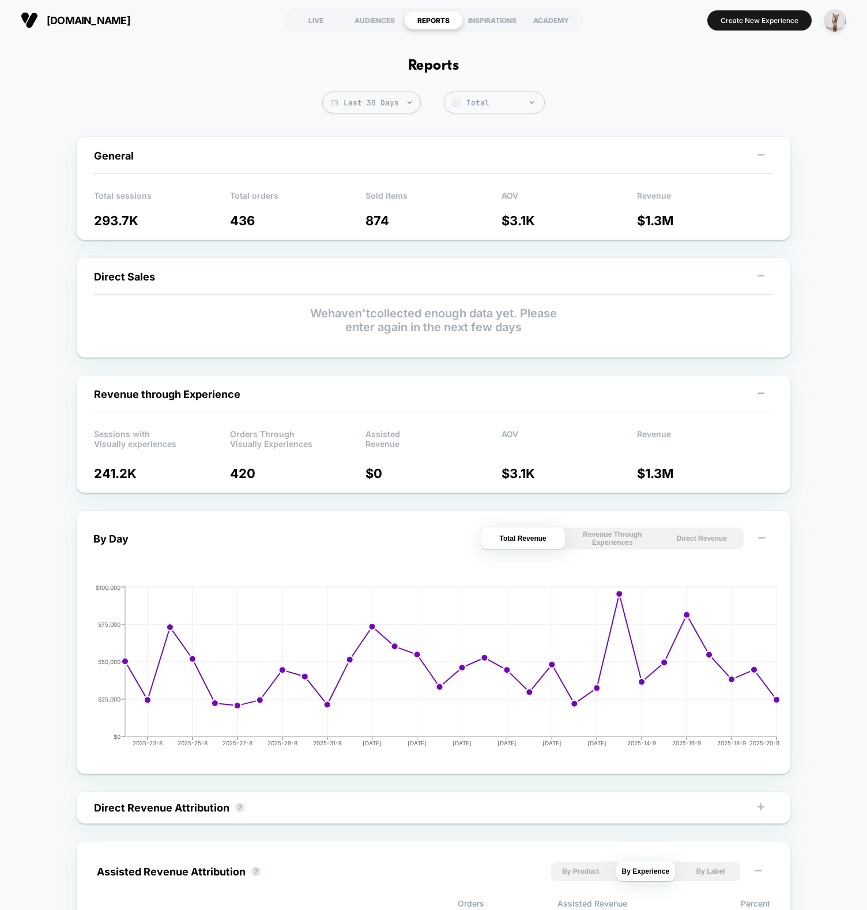
drag, startPoint x: 366, startPoint y: 24, endPoint x: 277, endPoint y: 69, distance: 99.5
click at [277, 69] on div "withclarity.com LIVE AUDIENCES REPORTS INSPIRATIONS ACADEMY Create New Experien…" at bounding box center [433, 455] width 867 height 910
click at [274, 72] on div "Reports Last 30 Days Total Group 2 $ General Total sessions 293.7K Total orders…" at bounding box center [433, 680] width 867 height 1280
click at [394, 24] on div "AUDIENCES" at bounding box center [374, 20] width 59 height 18
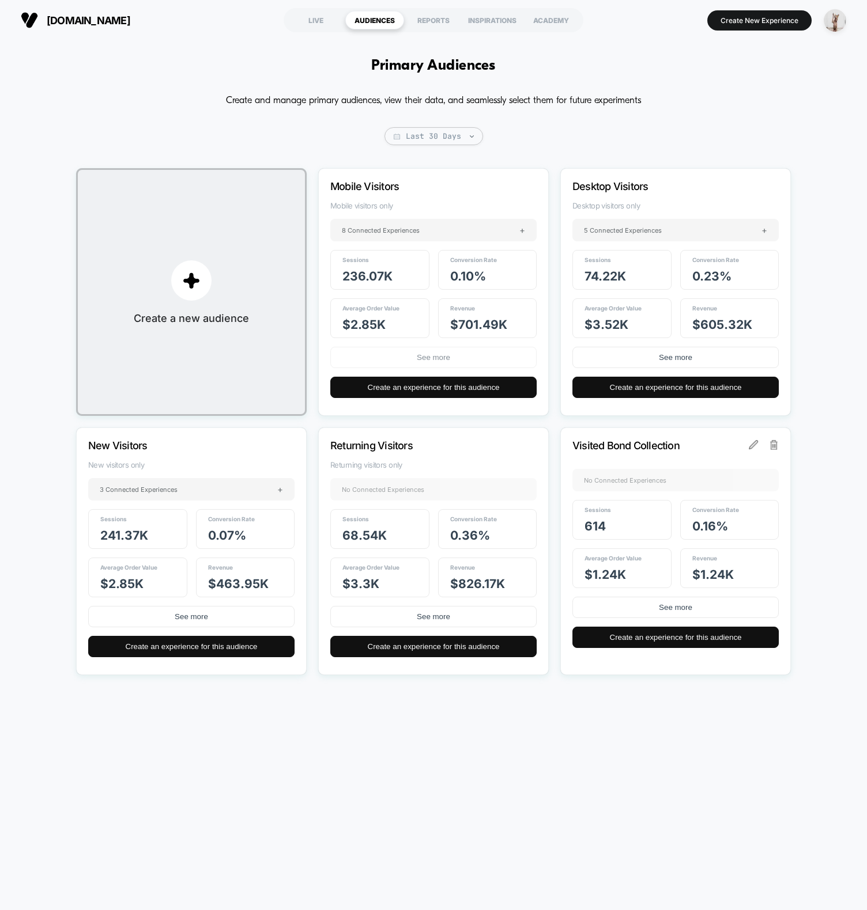
click at [422, 360] on button "See more" at bounding box center [433, 357] width 206 height 21
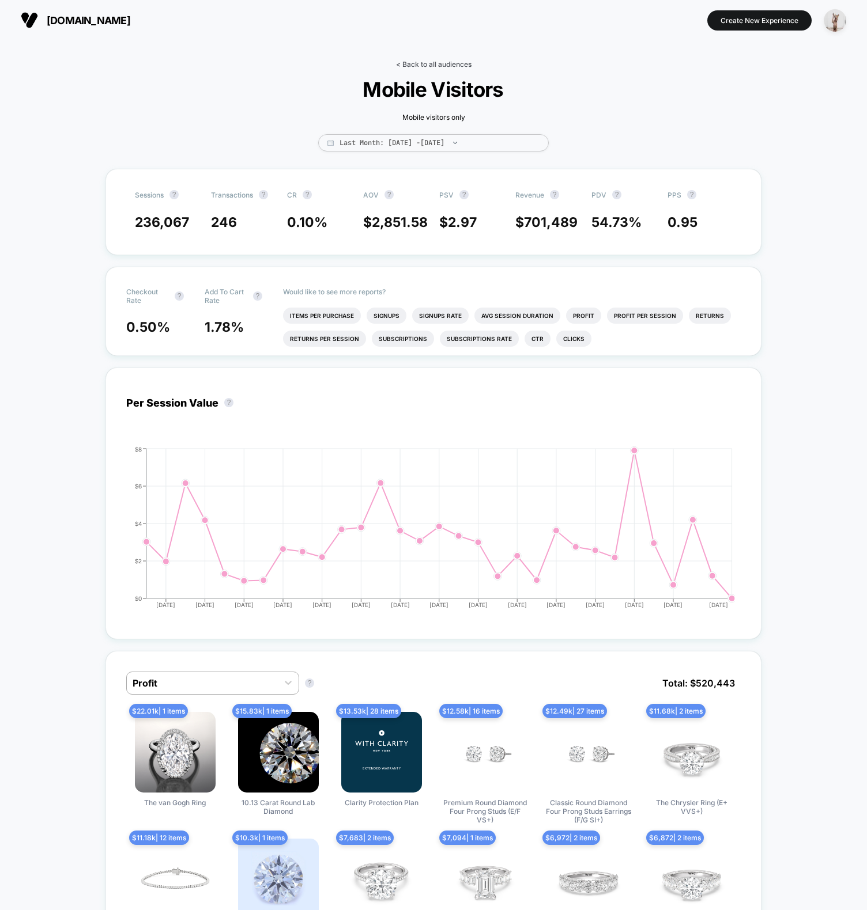
click at [442, 64] on link "< Back to all audiences" at bounding box center [433, 64] width 75 height 9
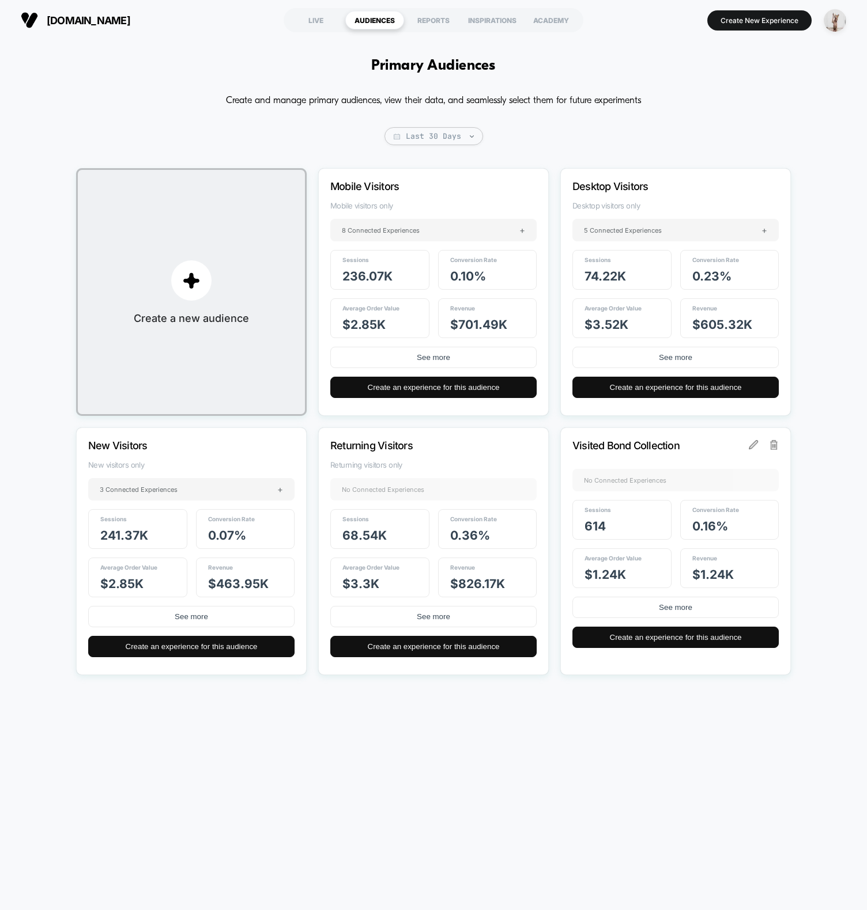
click at [172, 91] on div "Primary Audiences Create and manage primary audiences, view their data, and sea…" at bounding box center [433, 469] width 867 height 859
